Goal: Task Accomplishment & Management: Manage account settings

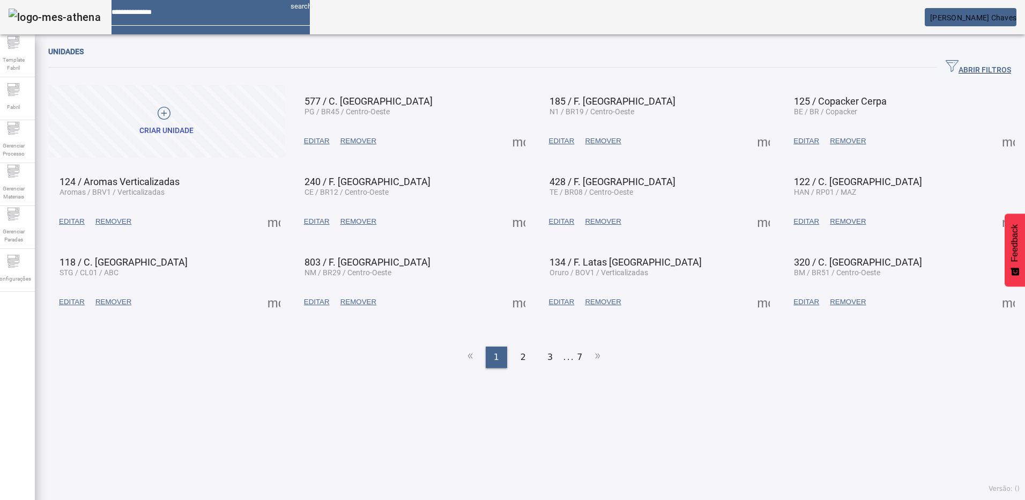
click at [273, 402] on div "Unidades ABRIR FILTROS Pesquise por Código descrição ou sigla LIMPAR FILTRAR Cr…" at bounding box center [534, 270] width 998 height 460
click at [26, 138] on span "Gerenciar Processo" at bounding box center [13, 149] width 32 height 23
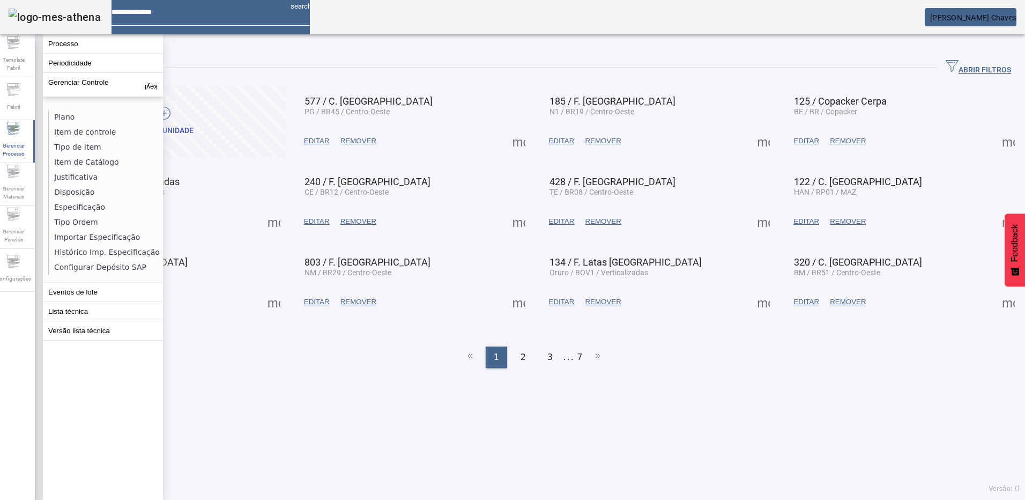
click at [330, 375] on div "Unidades ABRIR FILTROS Pesquise por Código descrição ou sigla LIMPAR FILTRAR Cr…" at bounding box center [534, 270] width 998 height 460
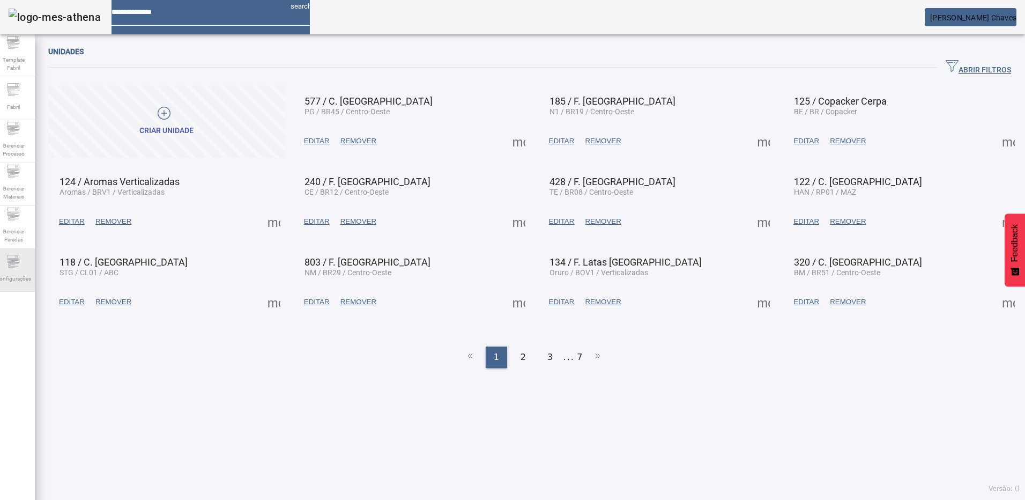
click at [21, 271] on span "Configurações" at bounding box center [13, 278] width 42 height 14
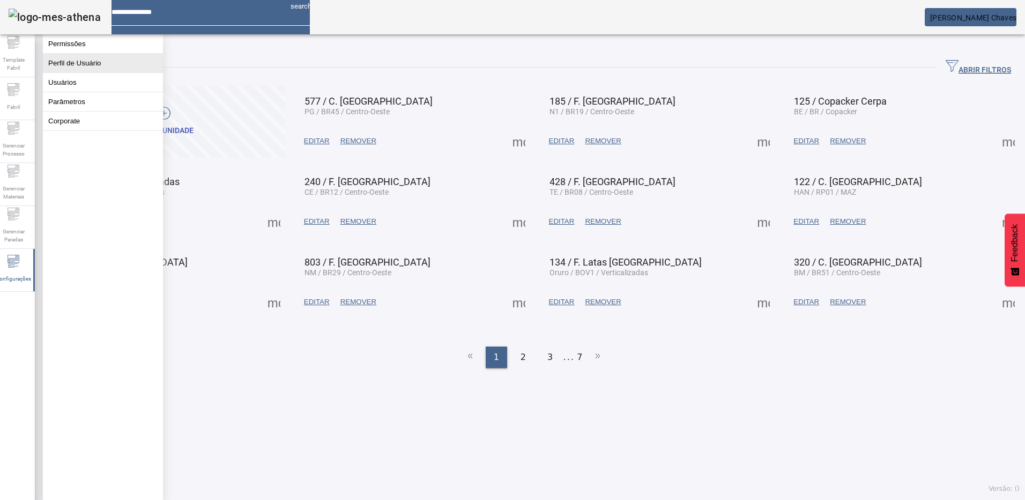
click at [85, 69] on button "Perfil de Usuário" at bounding box center [103, 63] width 120 height 19
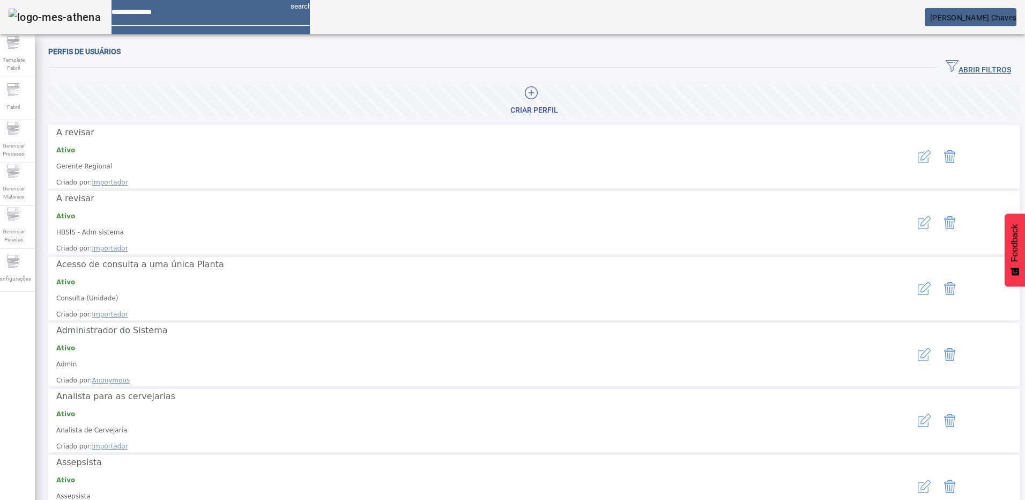
click at [947, 64] on span "ABRIR FILTROS" at bounding box center [977, 67] width 65 height 16
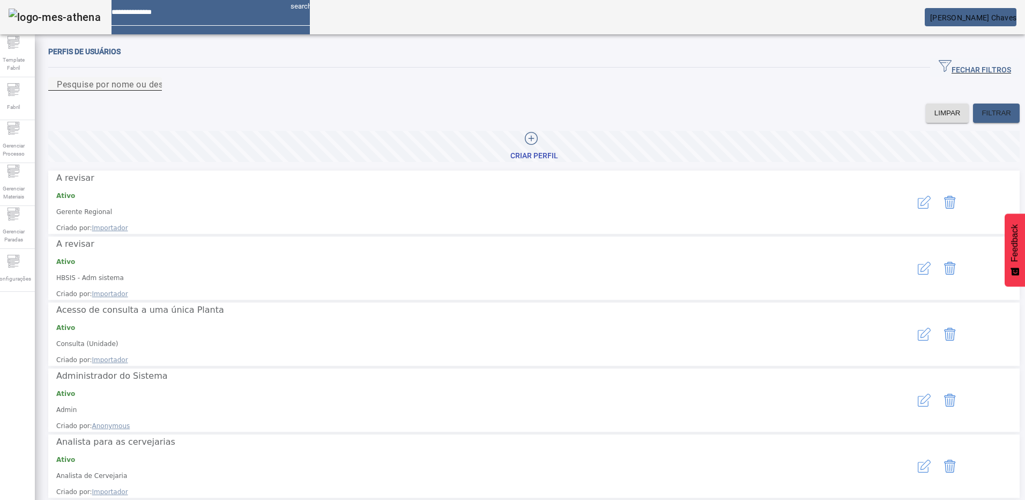
click at [150, 89] on mat-label "Pesquise por nome ou descrição" at bounding box center [122, 84] width 131 height 10
click at [150, 91] on input "Pesquise por nome ou descrição" at bounding box center [105, 84] width 96 height 13
type input "*********"
click at [16, 259] on icon at bounding box center [13, 261] width 13 height 13
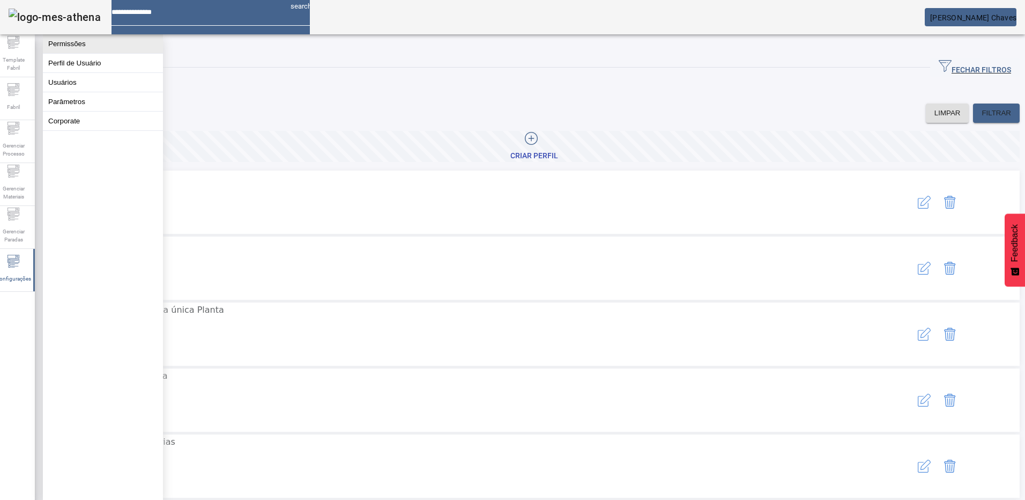
click at [68, 47] on button "Permissões" at bounding box center [103, 43] width 120 height 19
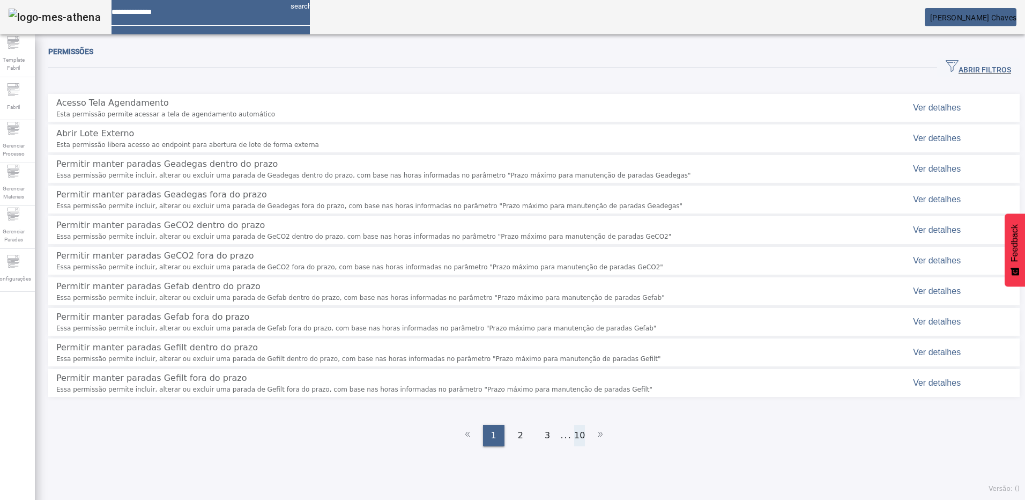
click at [575, 424] on li "10" at bounding box center [579, 434] width 11 height 21
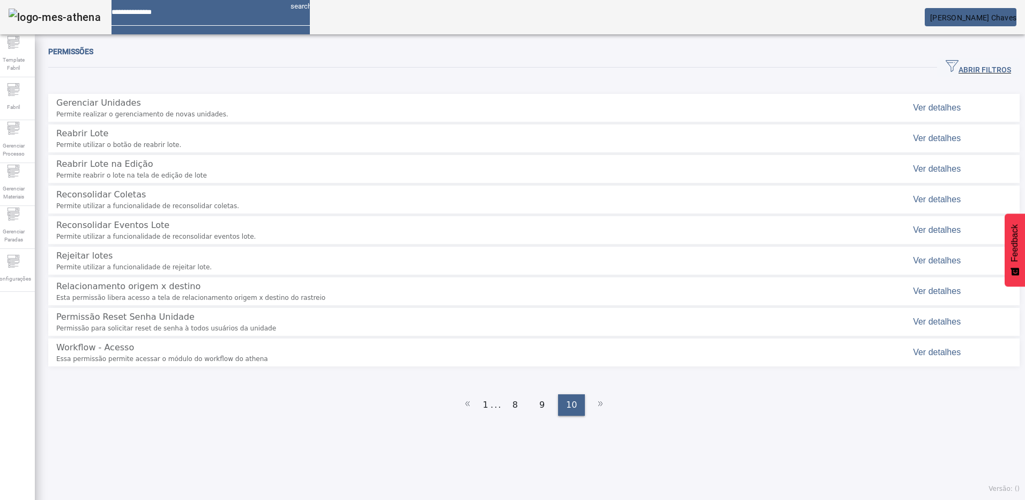
click at [940, 61] on span "button" at bounding box center [978, 68] width 83 height 26
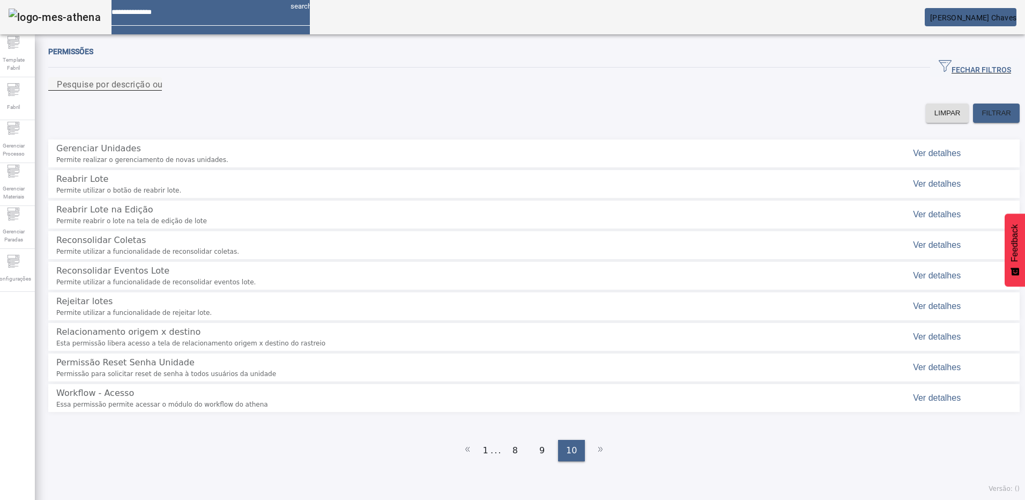
click at [169, 89] on mat-label "Pesquise por descrição ou chave" at bounding box center [123, 84] width 132 height 10
click at [153, 91] on input "Pesquise por descrição ou chave" at bounding box center [105, 84] width 96 height 13
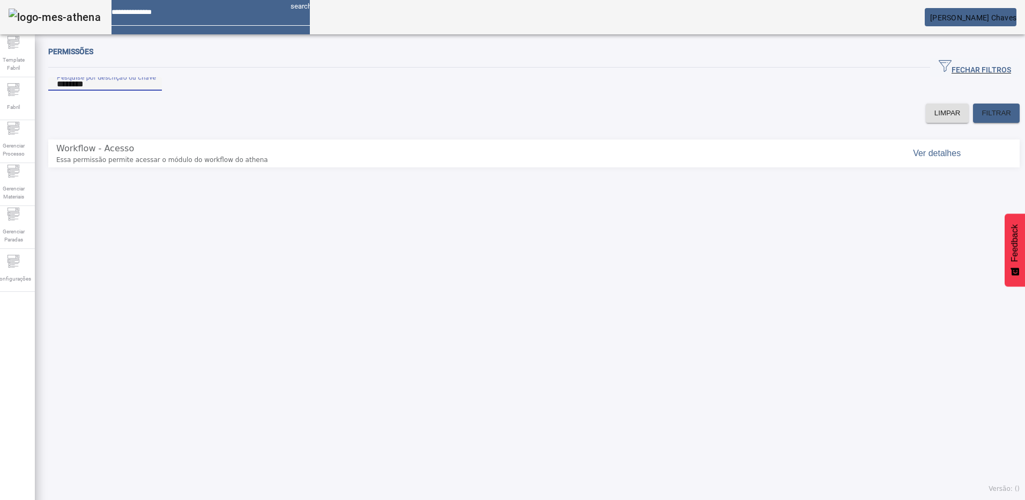
click at [153, 91] on input "********" at bounding box center [105, 84] width 96 height 13
type input "*****"
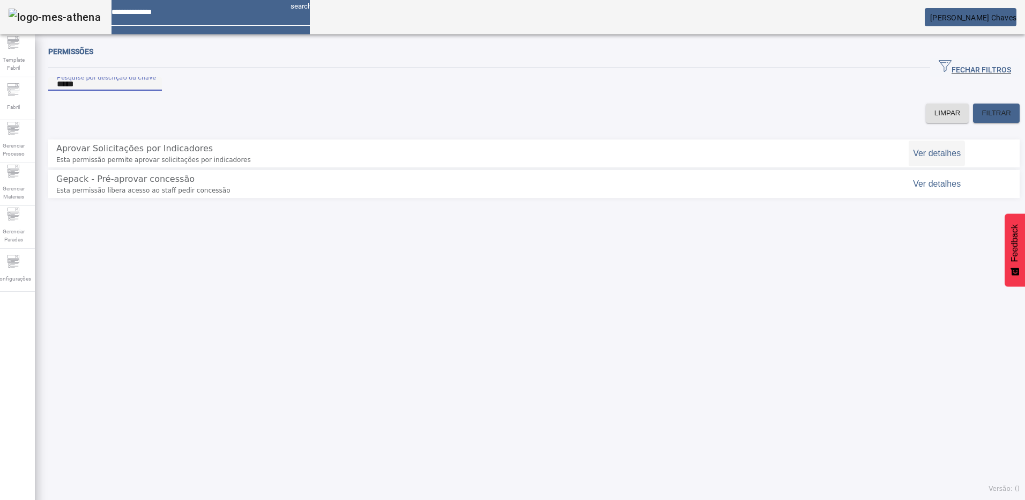
click at [913, 158] on span "Ver detalhes" at bounding box center [937, 152] width 48 height 9
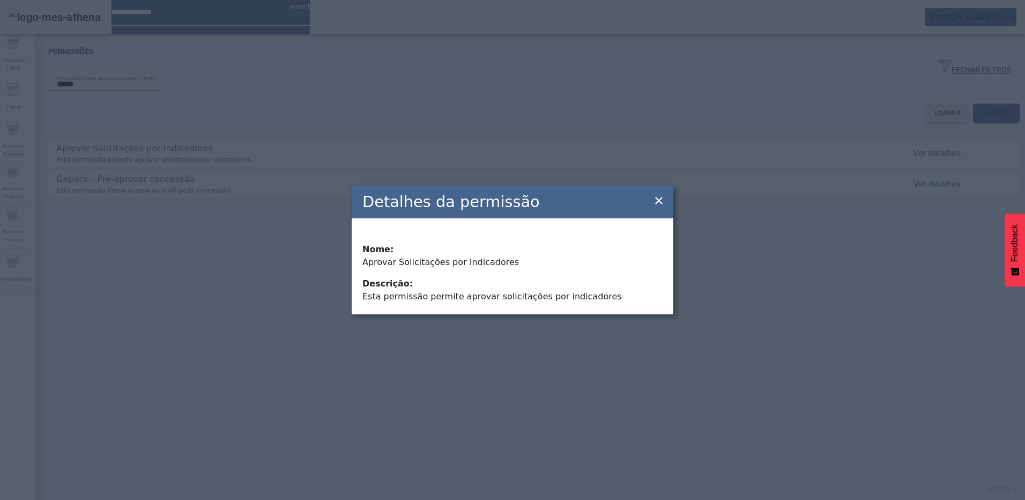
drag, startPoint x: 661, startPoint y: 205, endPoint x: 473, endPoint y: 299, distance: 209.7
click at [661, 204] on icon at bounding box center [658, 200] width 13 height 13
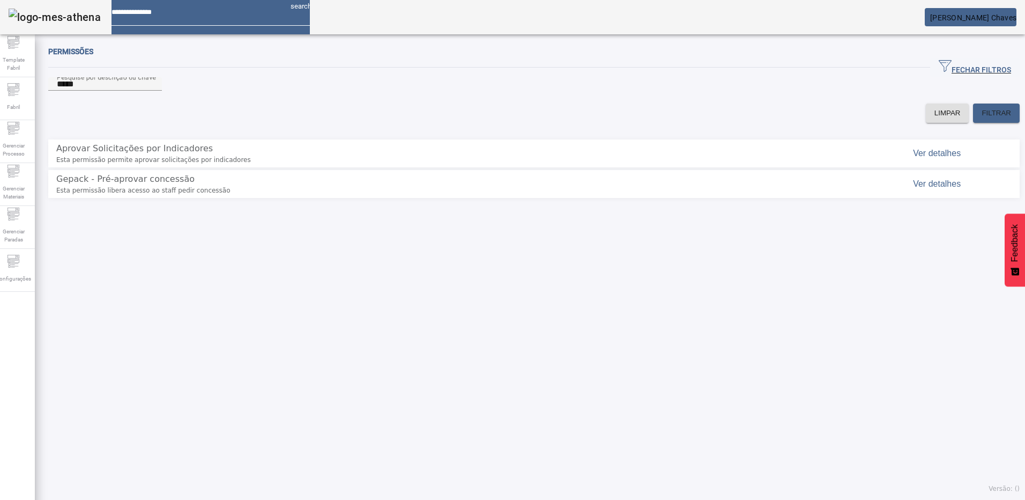
click at [405, 323] on div "Permissões FECHAR FILTROS Pesquise por descrição ou chave ***** LIMPAR FILTRAR …" at bounding box center [534, 270] width 998 height 460
